Goal: Information Seeking & Learning: Learn about a topic

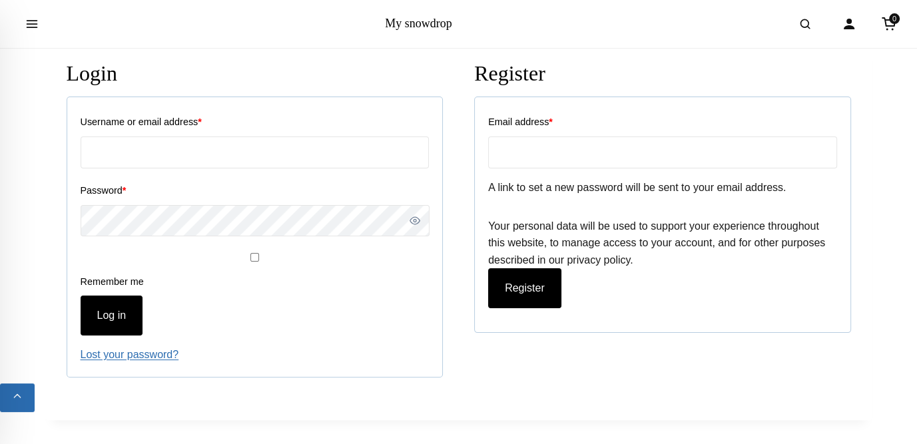
scroll to position [333, 0]
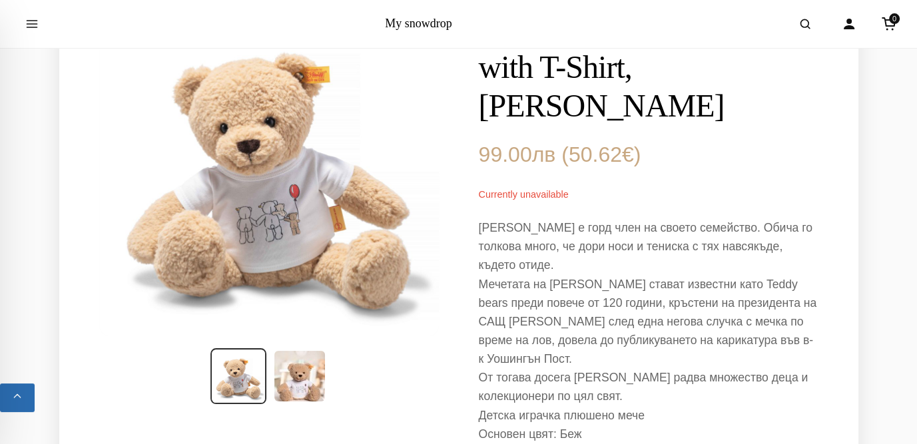
scroll to position [133, 0]
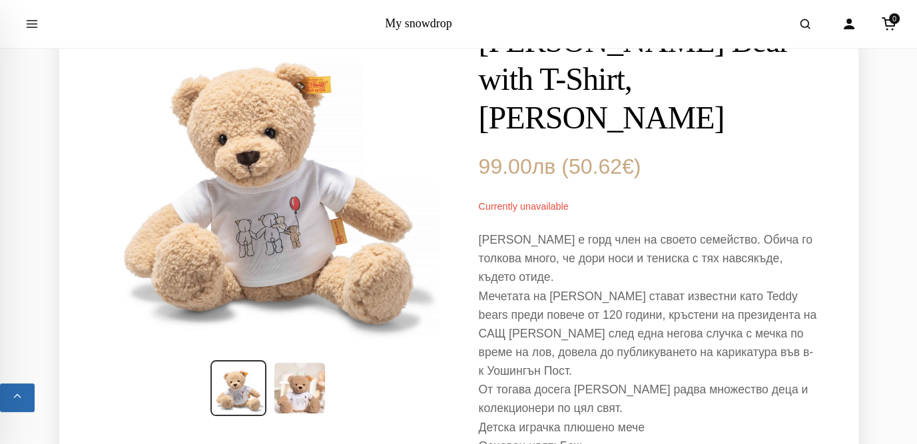
click at [278, 208] on img at bounding box center [268, 178] width 346 height 346
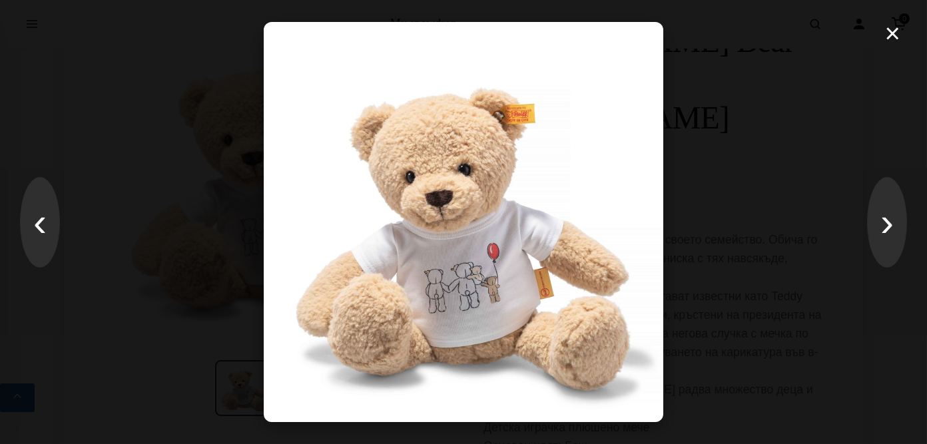
click at [455, 142] on img at bounding box center [463, 221] width 399 height 399
click at [894, 230] on button "›" at bounding box center [887, 222] width 40 height 91
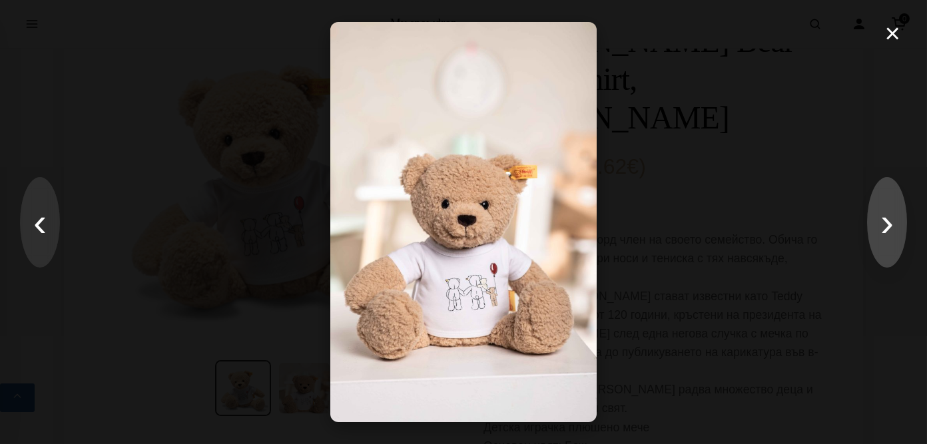
click at [894, 230] on button "›" at bounding box center [887, 222] width 40 height 91
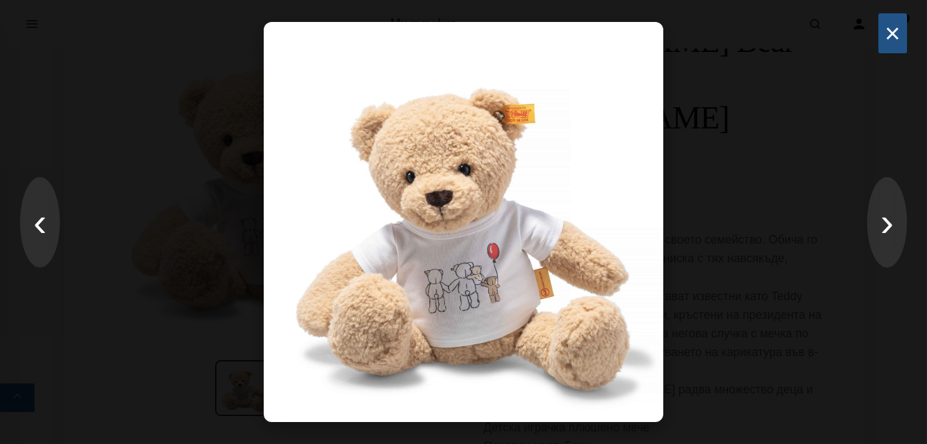
click at [899, 34] on button "×" at bounding box center [892, 33] width 29 height 40
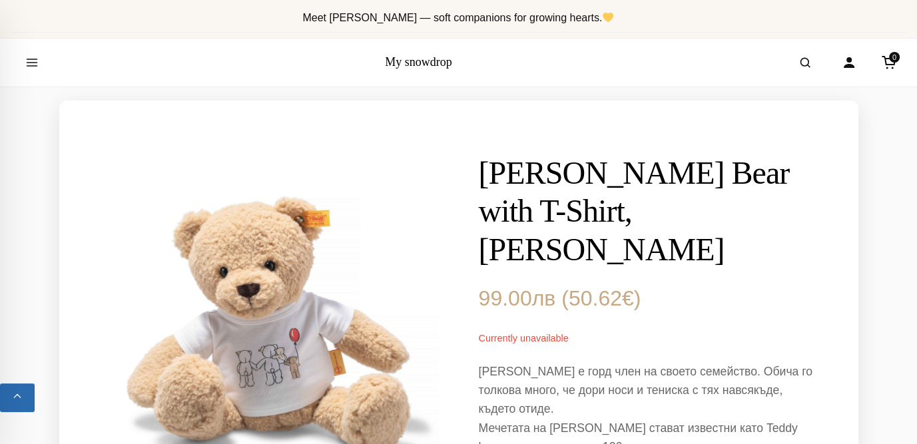
scroll to position [0, 0]
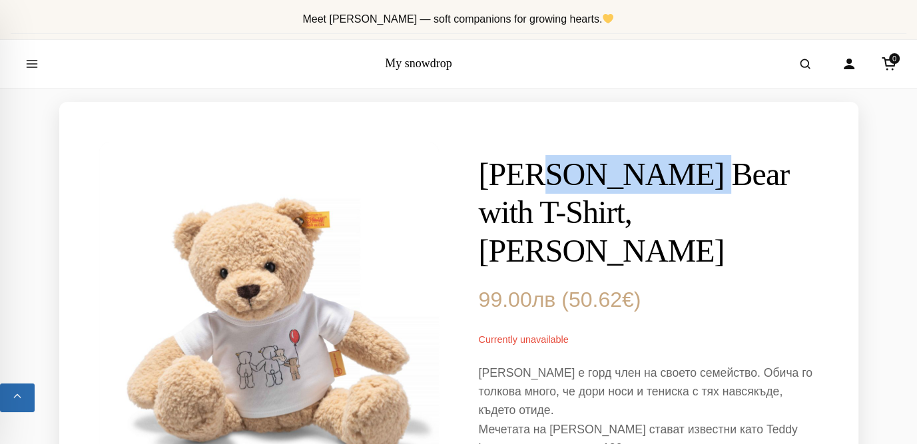
drag, startPoint x: 690, startPoint y: 171, endPoint x: 548, endPoint y: 176, distance: 141.9
click at [548, 176] on h1 "Ben Teddy Bear with T-Shirt, Steiff" at bounding box center [649, 212] width 340 height 115
copy h1 "Teddy Bear"
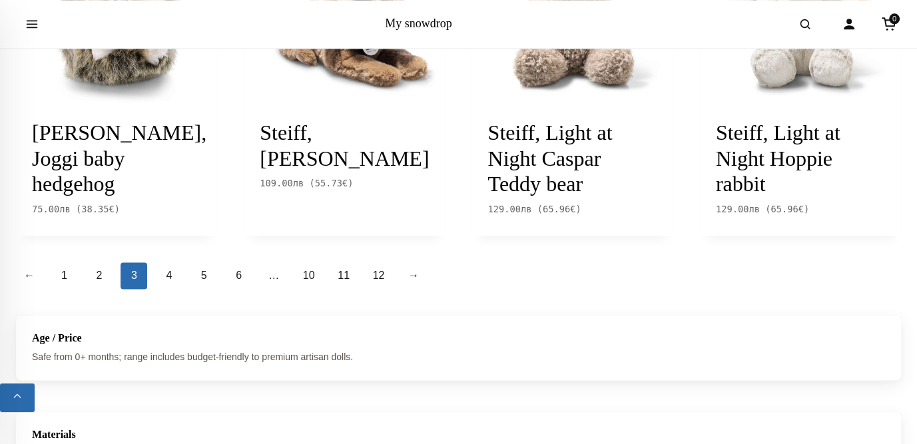
scroll to position [1665, 0]
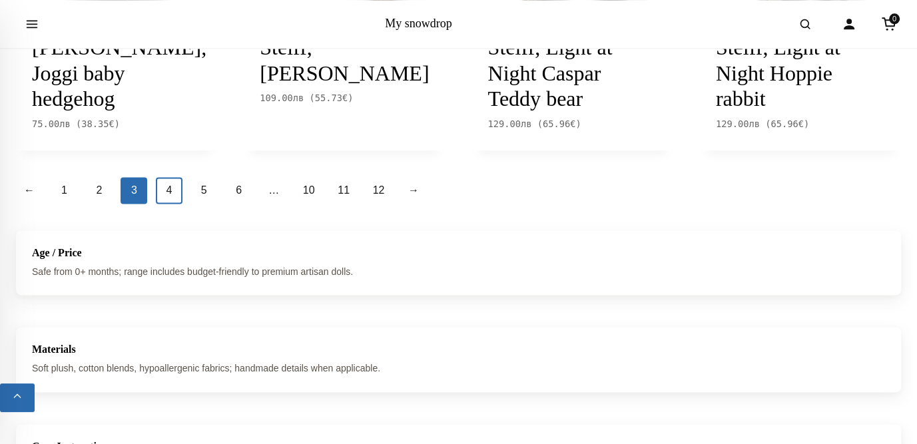
click at [171, 190] on link "4" at bounding box center [169, 190] width 27 height 27
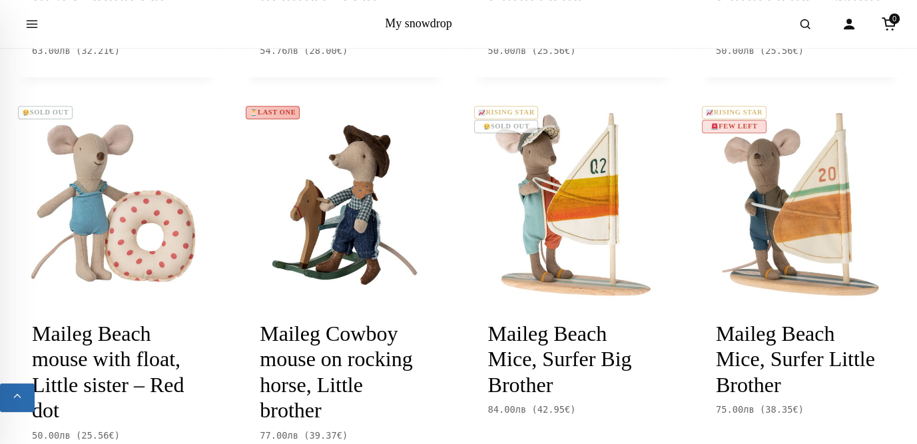
scroll to position [999, 0]
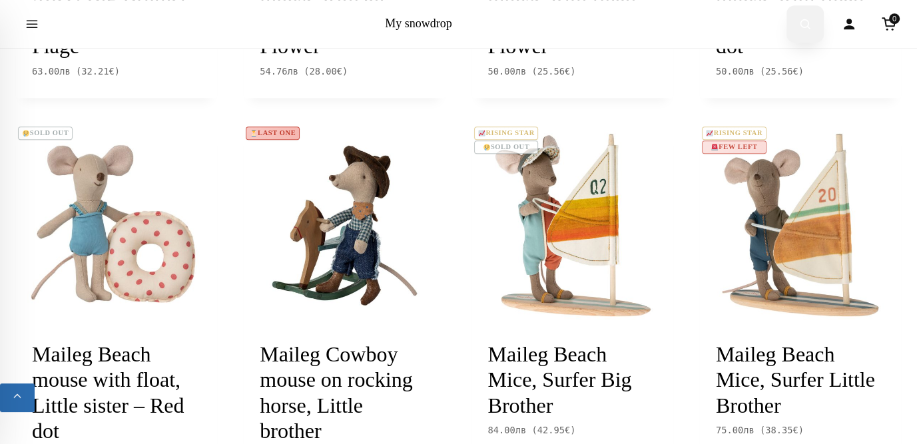
click at [804, 23] on icon "Open search" at bounding box center [804, 24] width 13 height 24
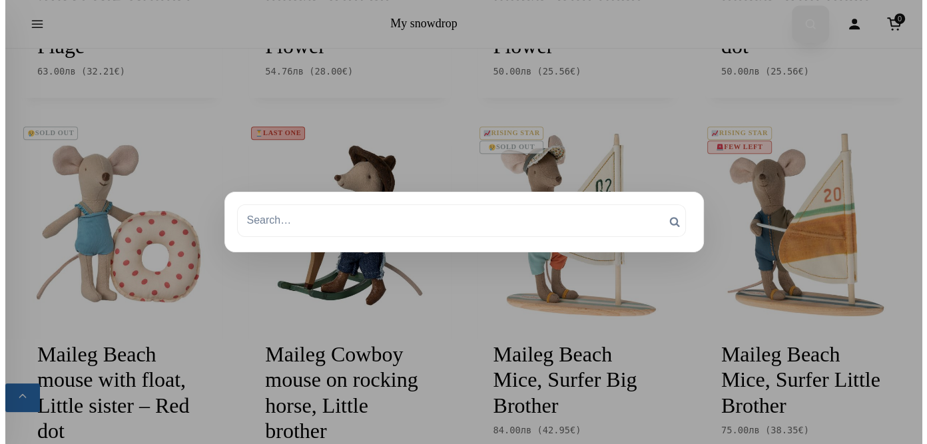
scroll to position [1003, 0]
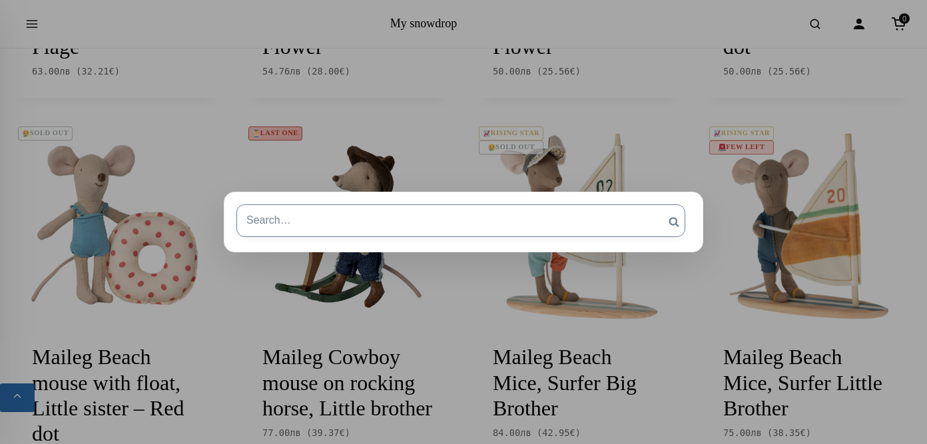
click at [295, 218] on input "Search for:" at bounding box center [460, 220] width 449 height 32
type input "б"
type input "bear"
click at [657, 204] on input "Search" at bounding box center [673, 221] width 33 height 35
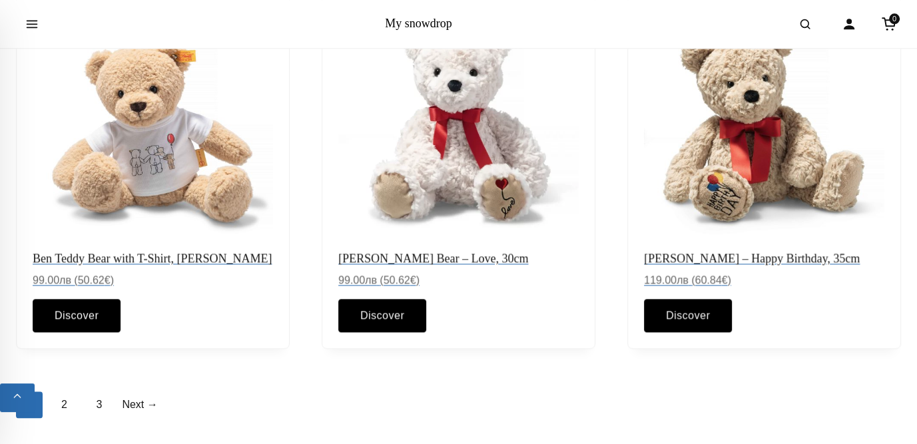
scroll to position [1465, 0]
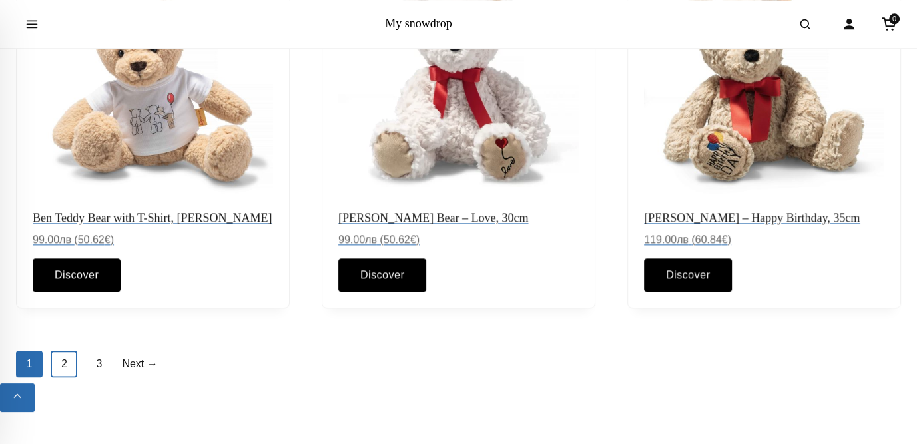
click at [63, 370] on link "2" at bounding box center [64, 364] width 27 height 27
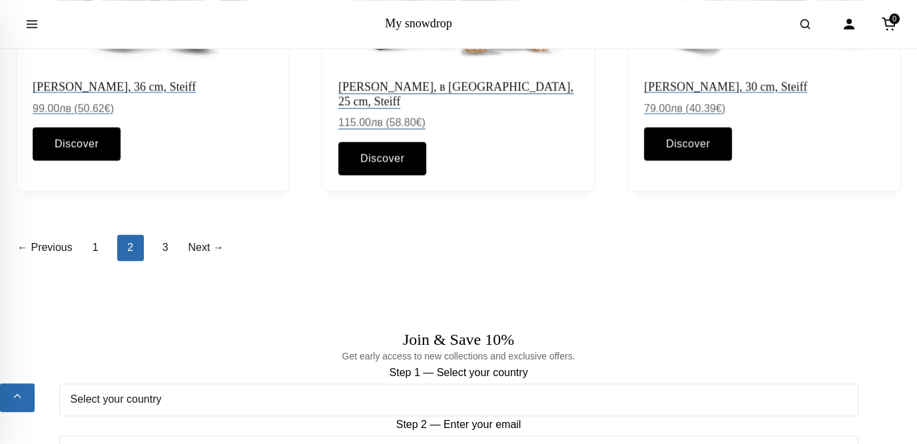
scroll to position [1598, 0]
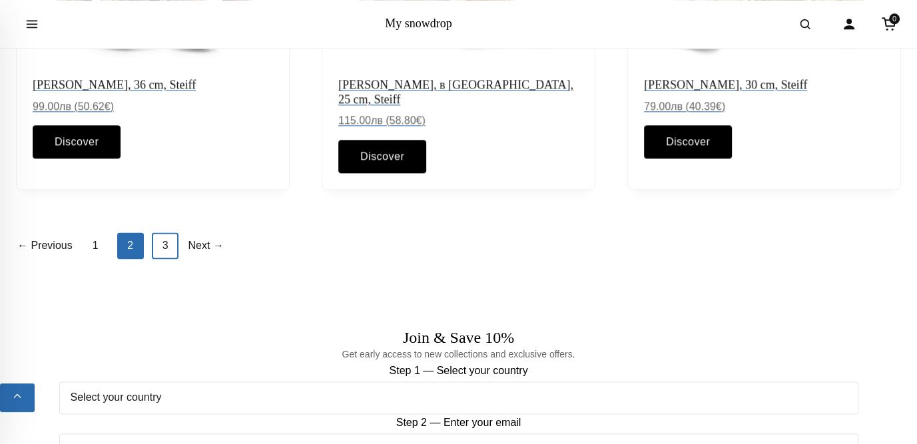
click at [158, 232] on link "3" at bounding box center [165, 245] width 27 height 27
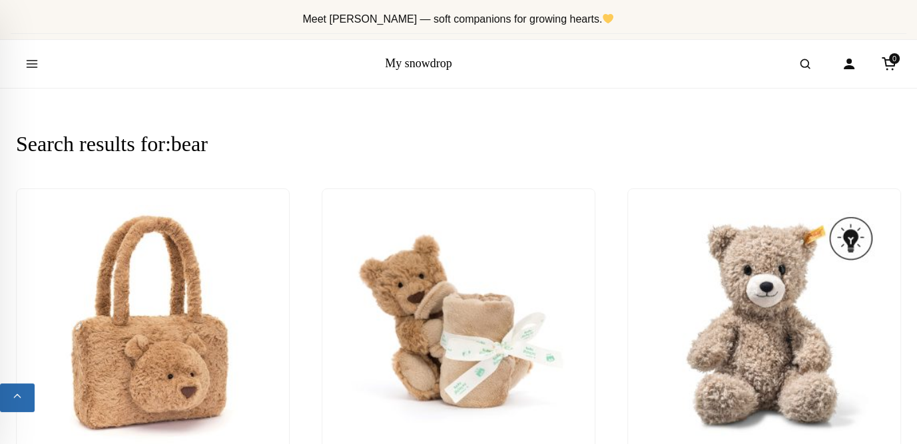
click at [425, 62] on link "My snowdrop" at bounding box center [418, 63] width 67 height 13
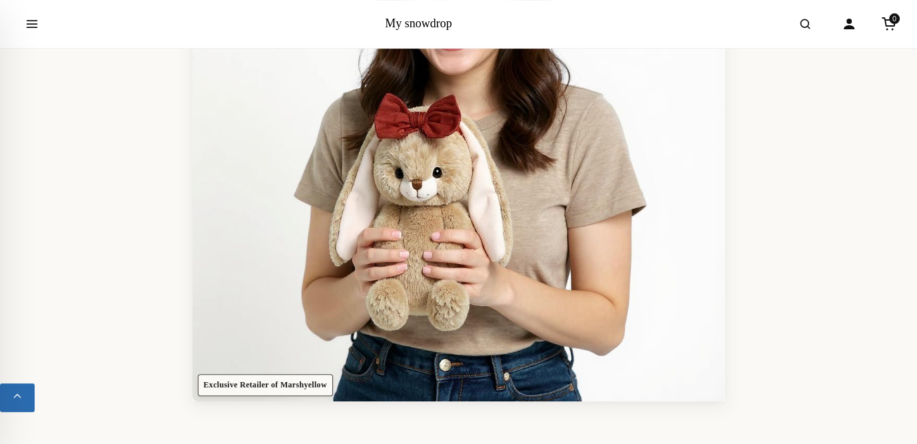
scroll to position [333, 0]
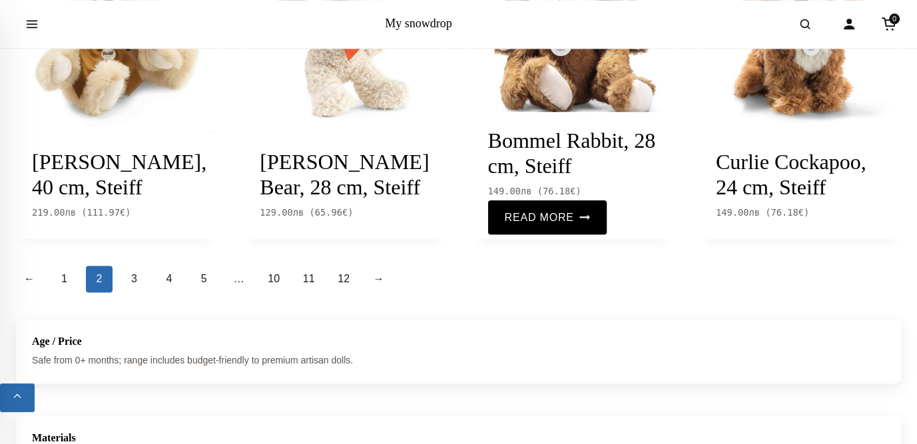
scroll to position [1598, 0]
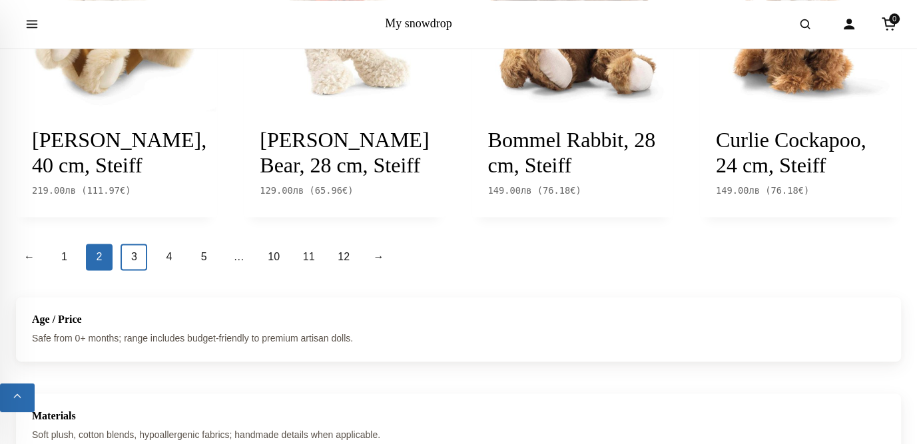
click at [127, 244] on link "3" at bounding box center [134, 257] width 27 height 27
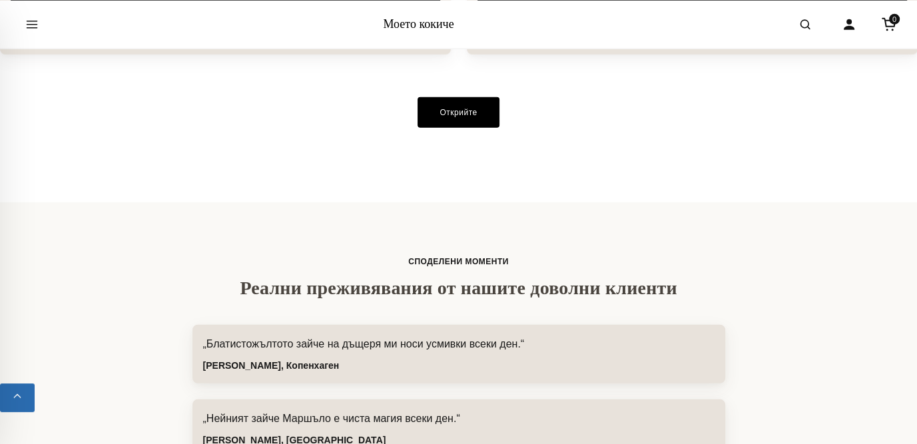
scroll to position [3462, 0]
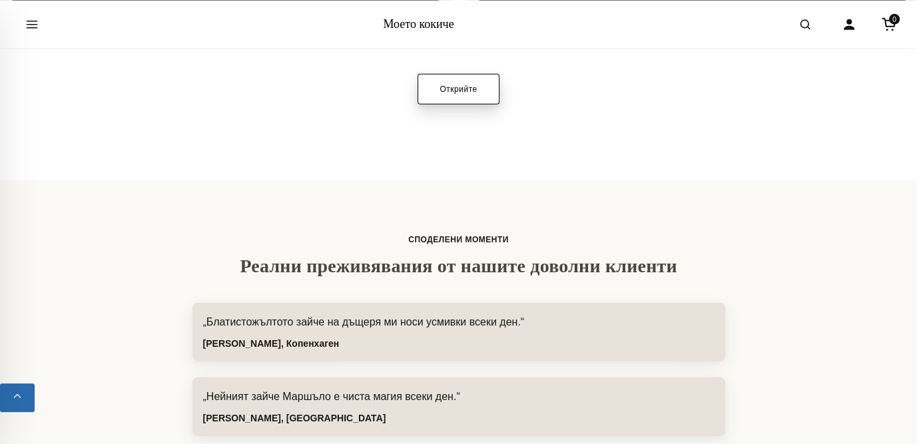
click at [471, 89] on font "Открийте" at bounding box center [457, 89] width 37 height 9
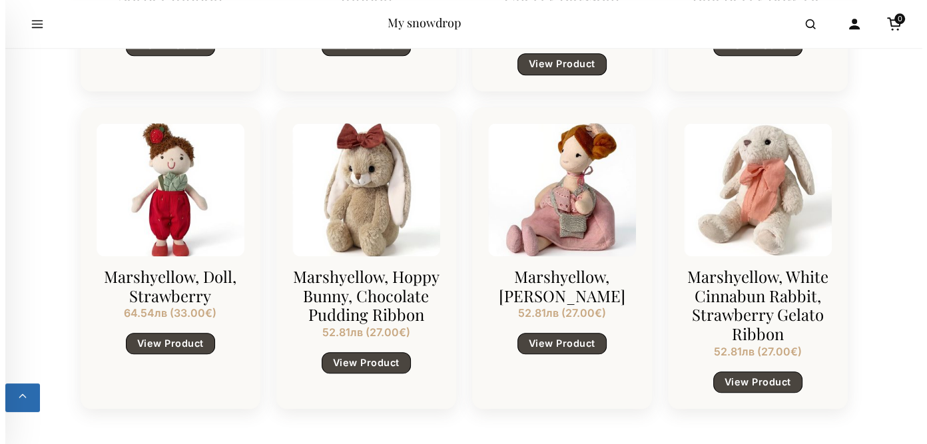
scroll to position [1265, 0]
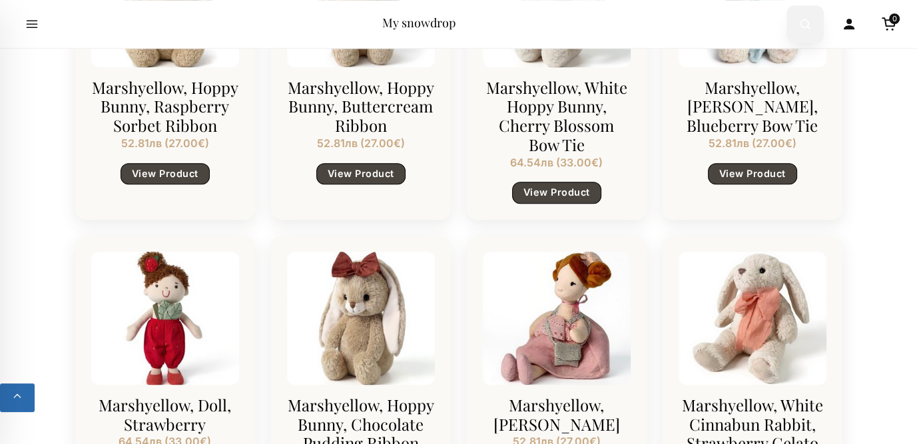
click at [804, 29] on icon "Open search" at bounding box center [804, 24] width 13 height 24
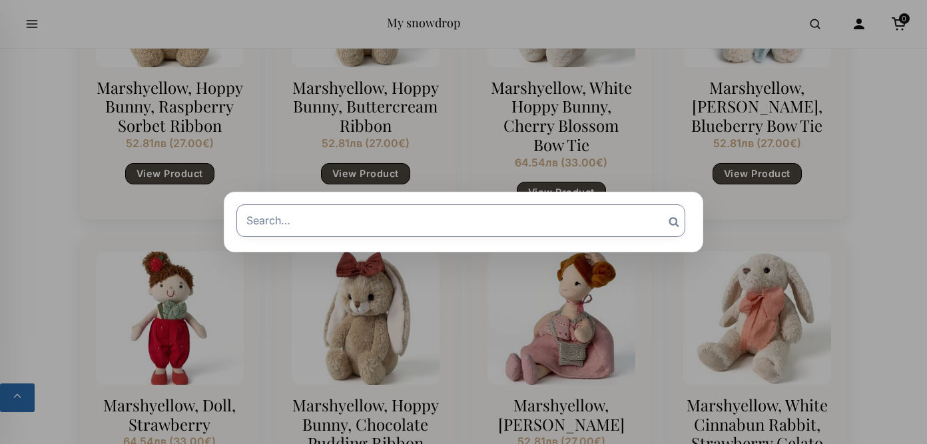
click at [318, 225] on input "Search for:" at bounding box center [460, 220] width 449 height 32
type input "bear"
click at [657, 204] on input "Search" at bounding box center [673, 221] width 33 height 35
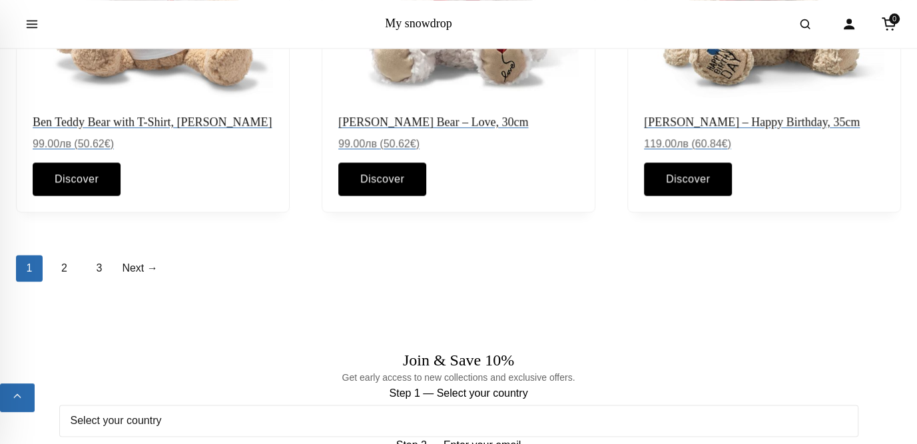
scroll to position [1398, 0]
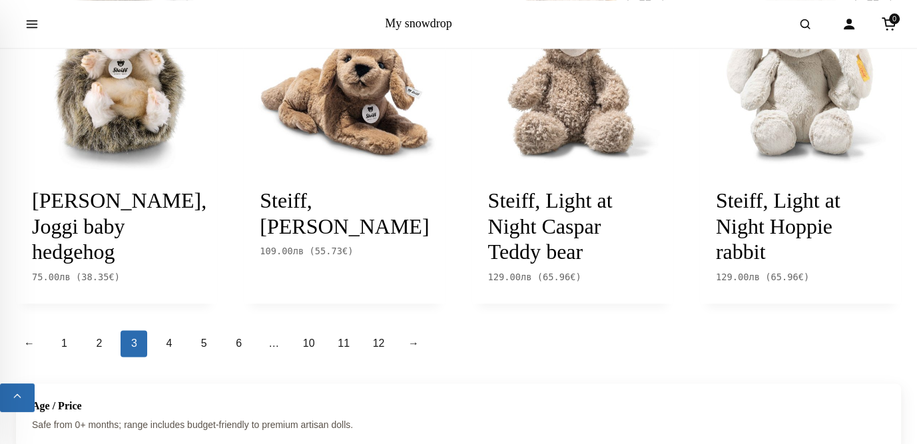
scroll to position [1598, 0]
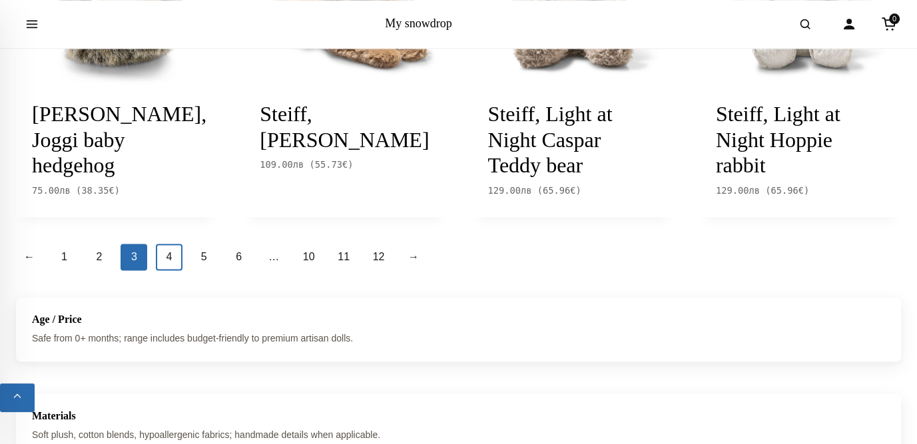
click at [170, 259] on link "4" at bounding box center [169, 257] width 27 height 27
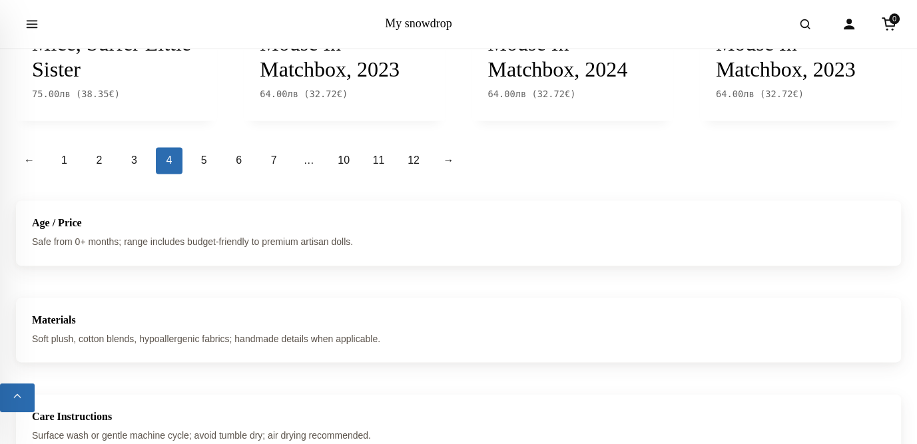
scroll to position [1731, 0]
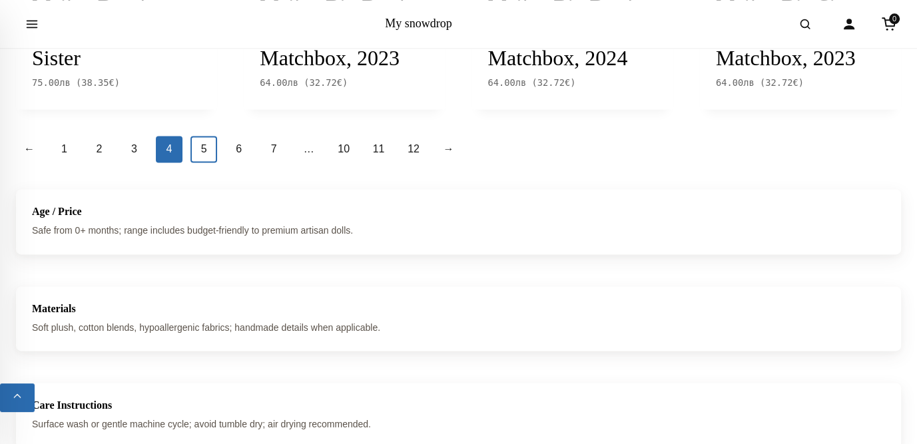
click at [210, 162] on link "5" at bounding box center [203, 149] width 27 height 27
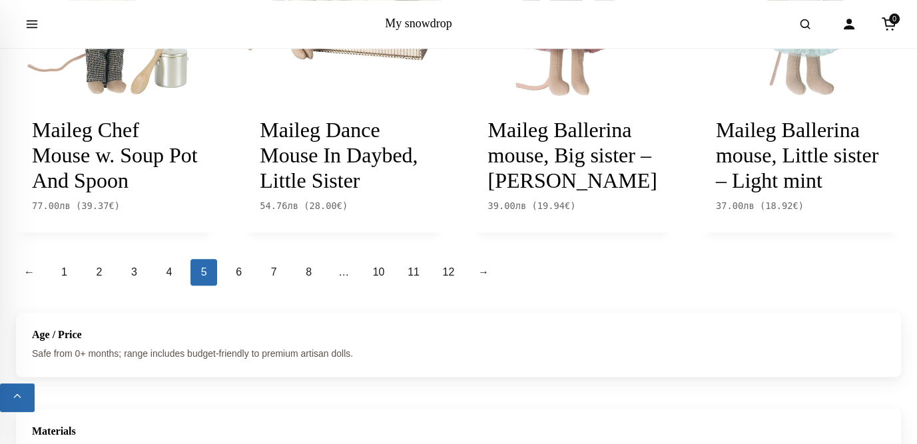
scroll to position [1598, 0]
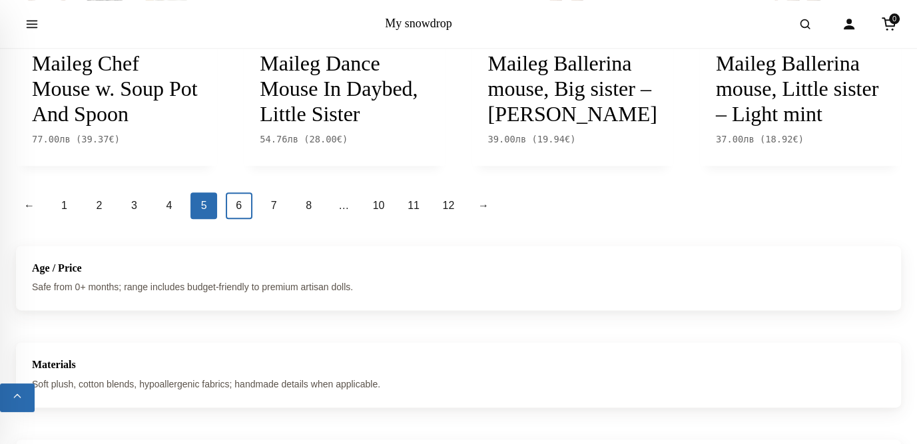
click at [242, 219] on link "6" at bounding box center [239, 205] width 27 height 27
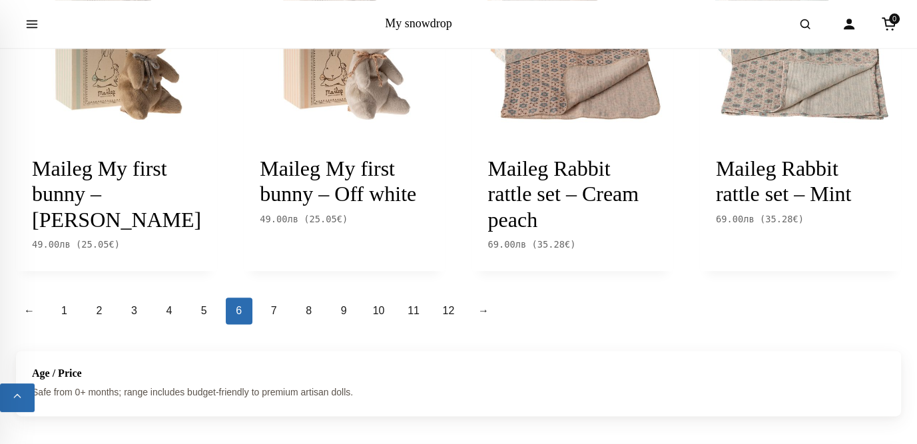
scroll to position [1598, 0]
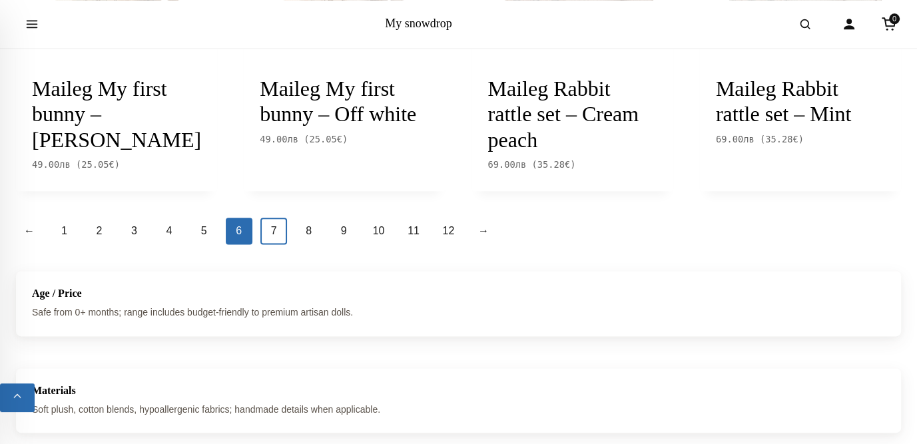
click at [276, 228] on link "7" at bounding box center [273, 231] width 27 height 27
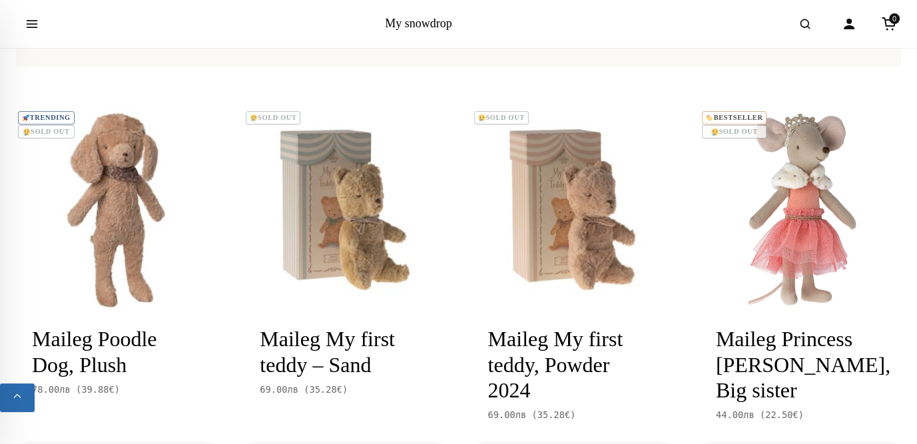
scroll to position [266, 0]
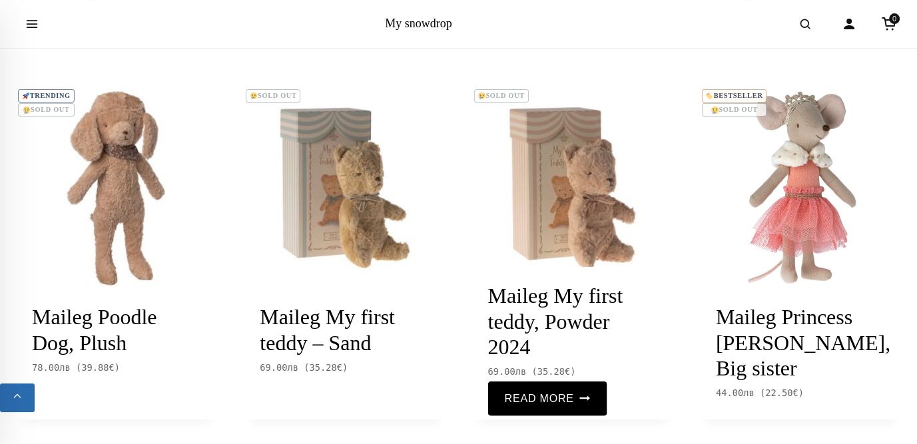
click at [561, 213] on img at bounding box center [572, 187] width 201 height 201
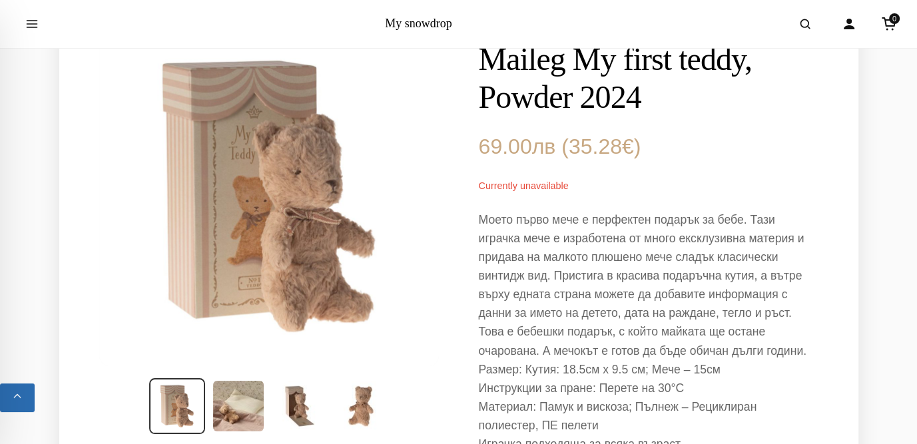
scroll to position [133, 0]
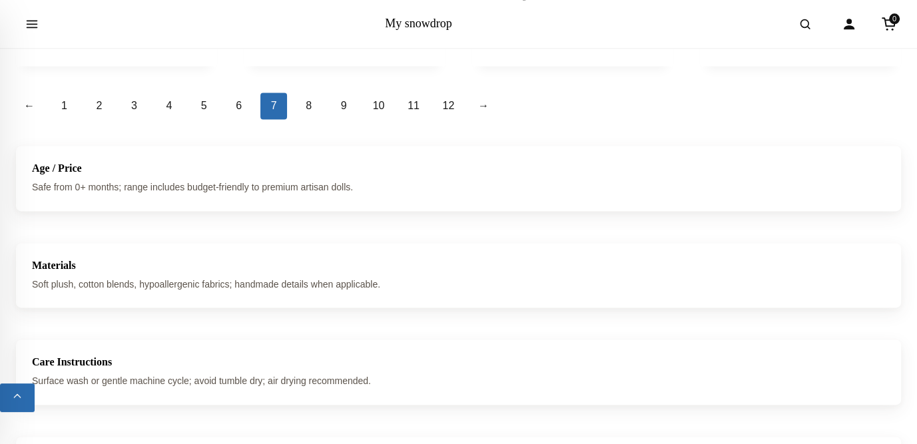
scroll to position [1795, 0]
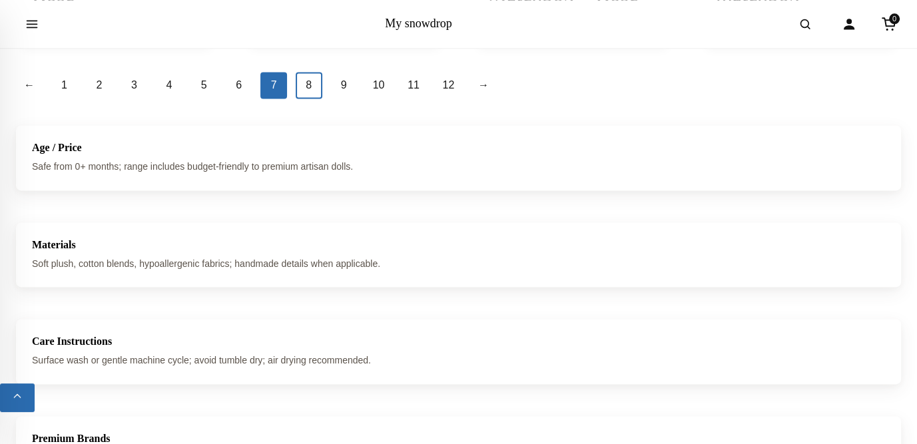
click at [315, 99] on link "8" at bounding box center [309, 85] width 27 height 27
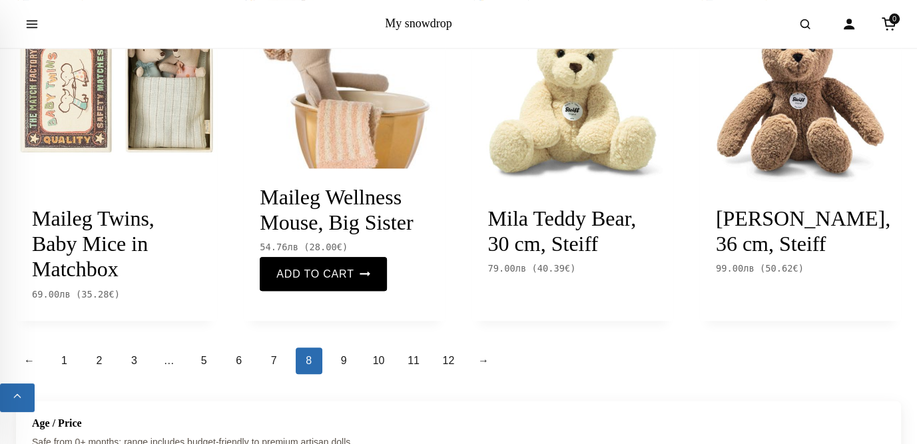
scroll to position [1531, 0]
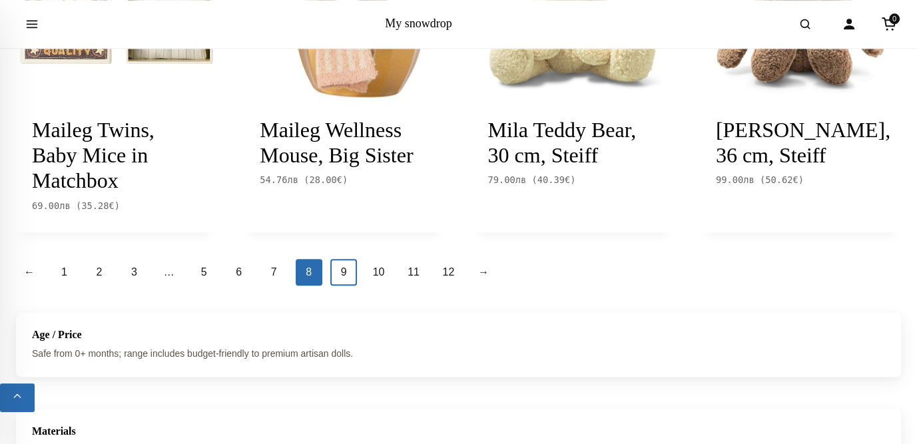
click at [347, 286] on link "9" at bounding box center [343, 272] width 27 height 27
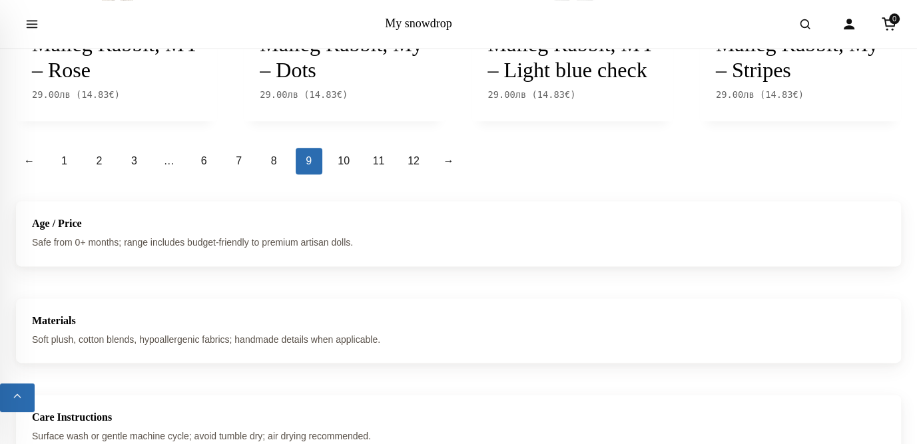
scroll to position [1598, 0]
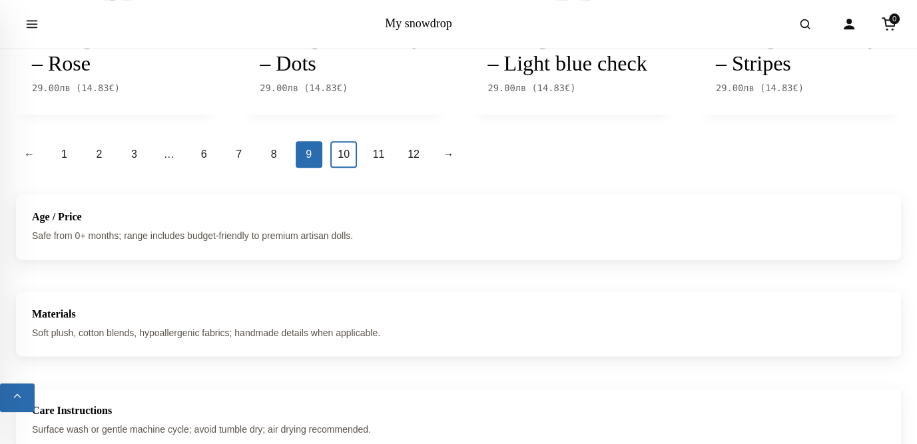
click at [349, 168] on link "10" at bounding box center [343, 154] width 27 height 27
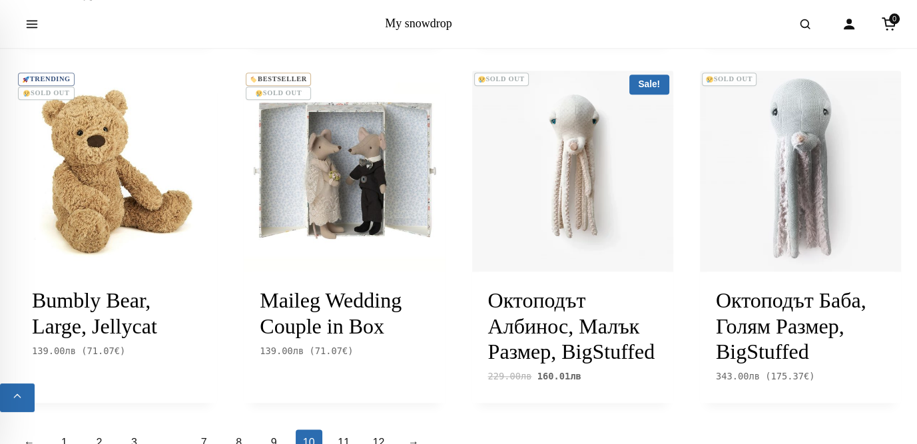
scroll to position [1465, 0]
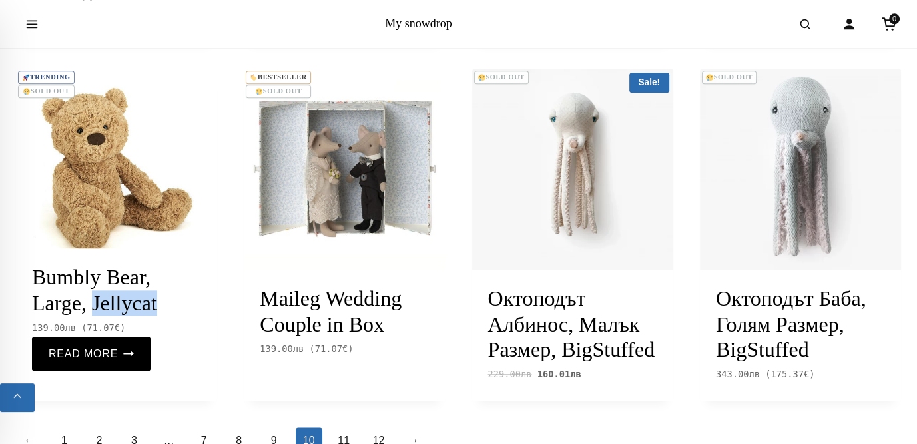
drag, startPoint x: 175, startPoint y: 303, endPoint x: 96, endPoint y: 308, distance: 79.4
click at [96, 308] on h2 "Bumbly Bear, Large, Jellycat" at bounding box center [116, 290] width 169 height 62
copy link "Jellycat"
